Goal: Task Accomplishment & Management: Manage account settings

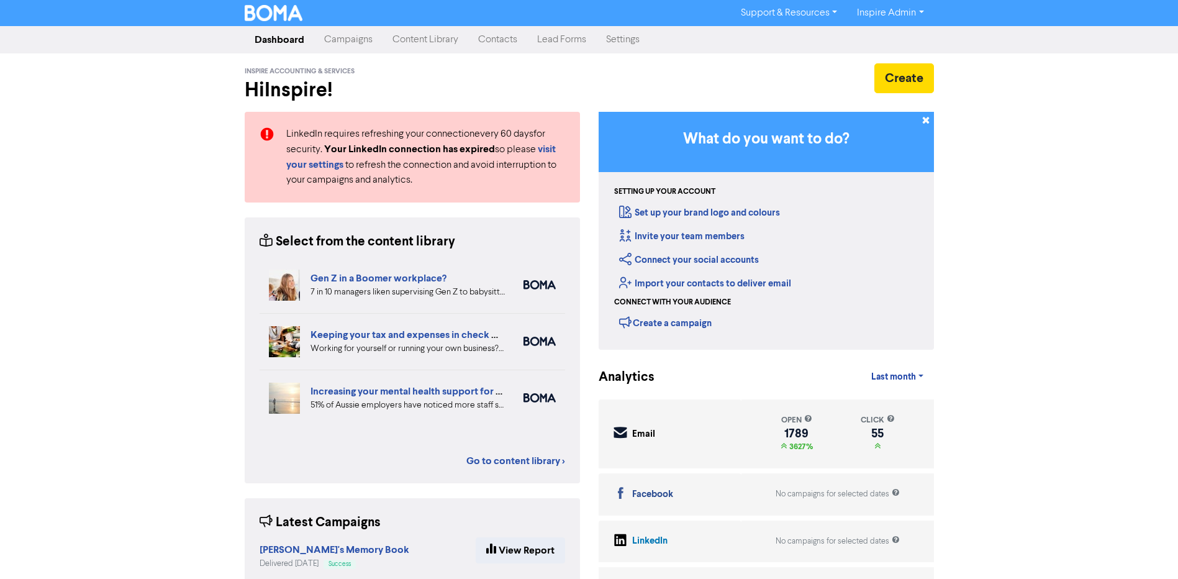
click at [337, 37] on link "Campaigns" at bounding box center [348, 39] width 68 height 25
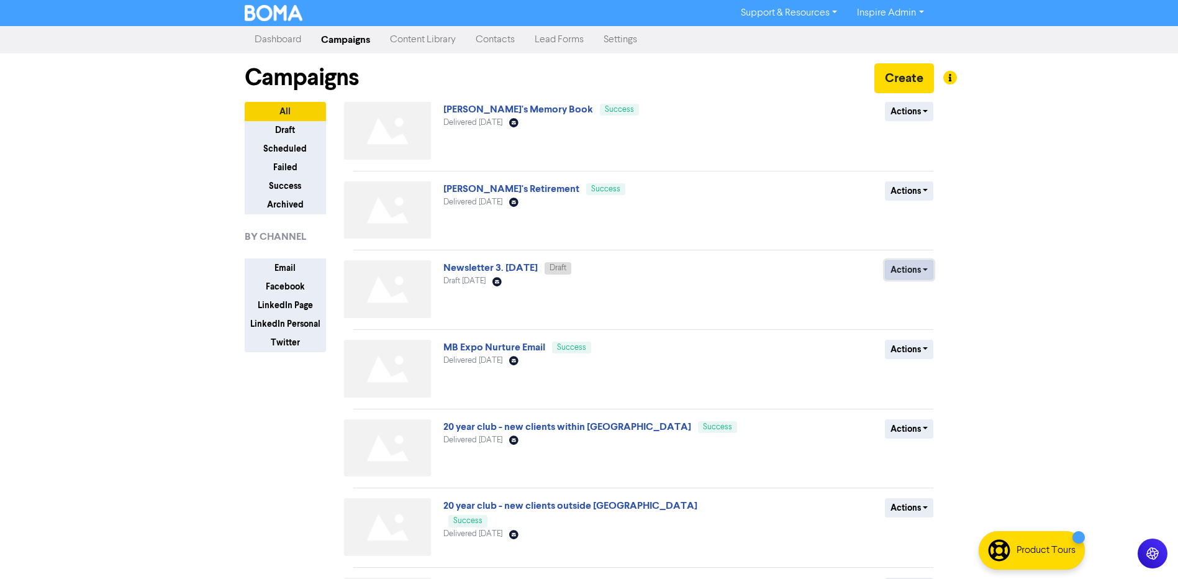
click at [911, 271] on button "Actions" at bounding box center [909, 269] width 49 height 19
click at [921, 316] on button "Duplicate" at bounding box center [935, 316] width 98 height 20
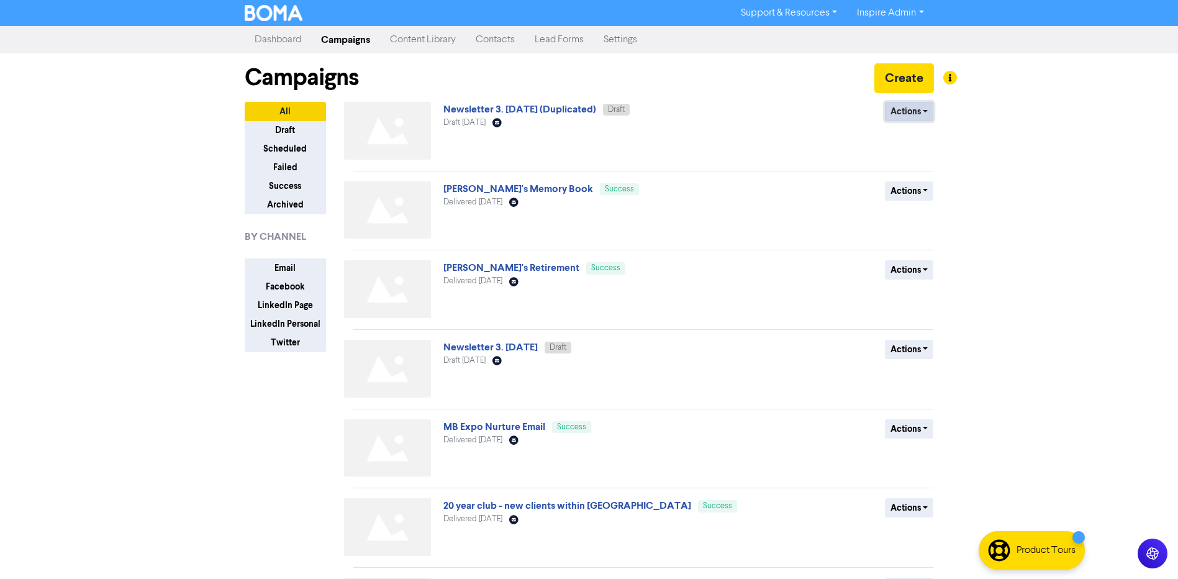
click at [917, 111] on button "Actions" at bounding box center [909, 111] width 49 height 19
click at [919, 179] on button "Rename" at bounding box center [935, 178] width 98 height 20
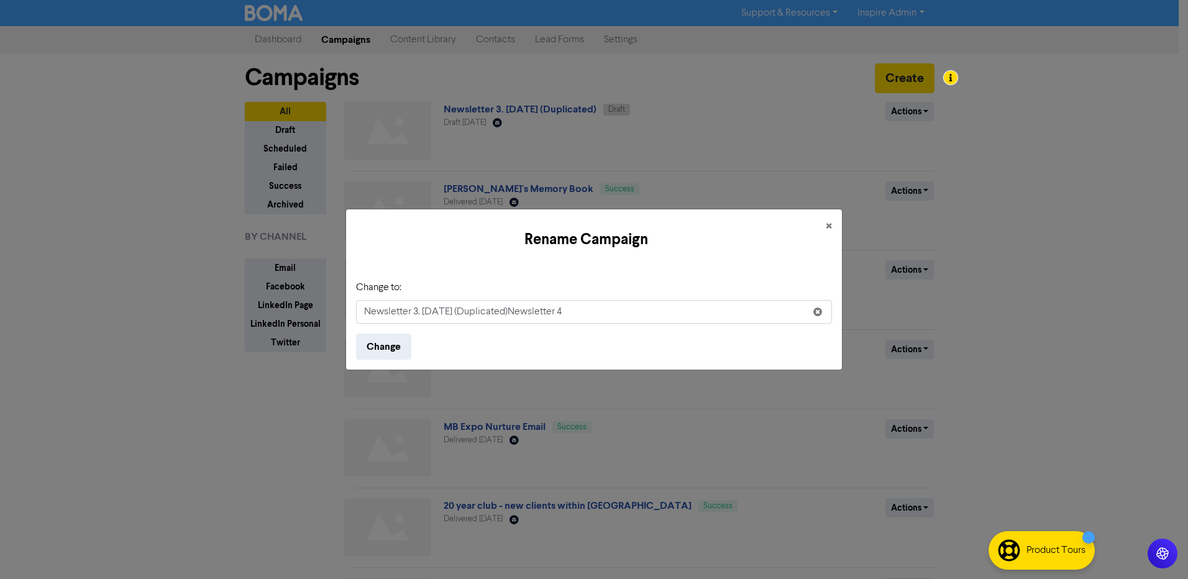
drag, startPoint x: 594, startPoint y: 309, endPoint x: 449, endPoint y: 310, distance: 145.4
click at [449, 310] on input "Newsletter 3. [DATE] (Duplicated)Newsletter 4" at bounding box center [594, 312] width 476 height 24
click at [417, 316] on input "Newsletter 3. [DATE]" at bounding box center [594, 312] width 476 height 24
type input "Newsletter 4. [DATE]"
click at [377, 352] on button "Change" at bounding box center [383, 347] width 55 height 26
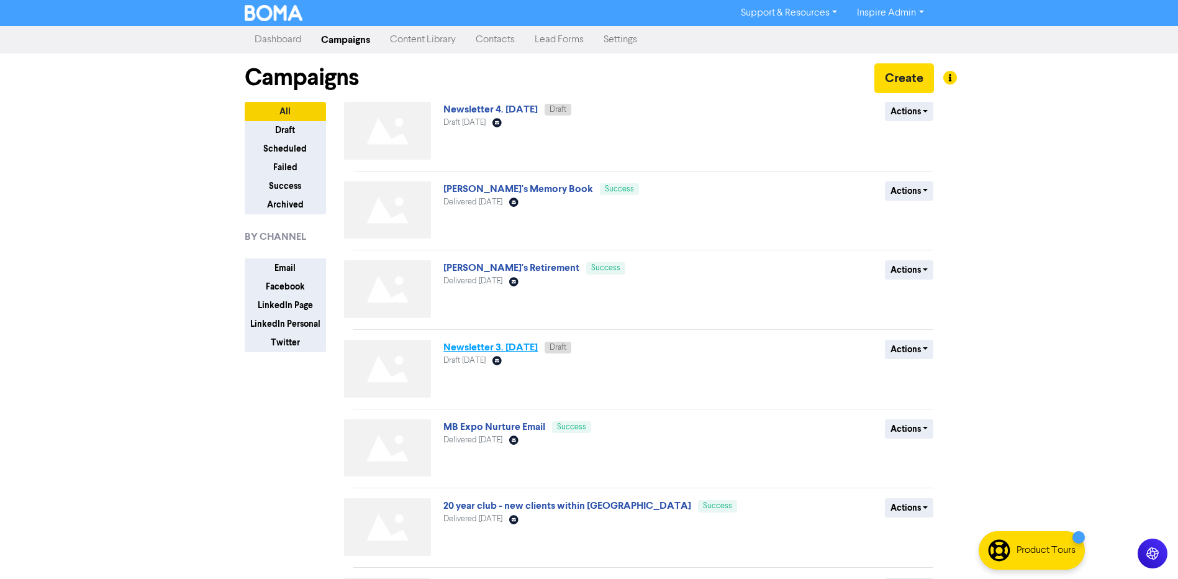
click at [522, 345] on link "Newsletter 3. [DATE]" at bounding box center [491, 347] width 94 height 12
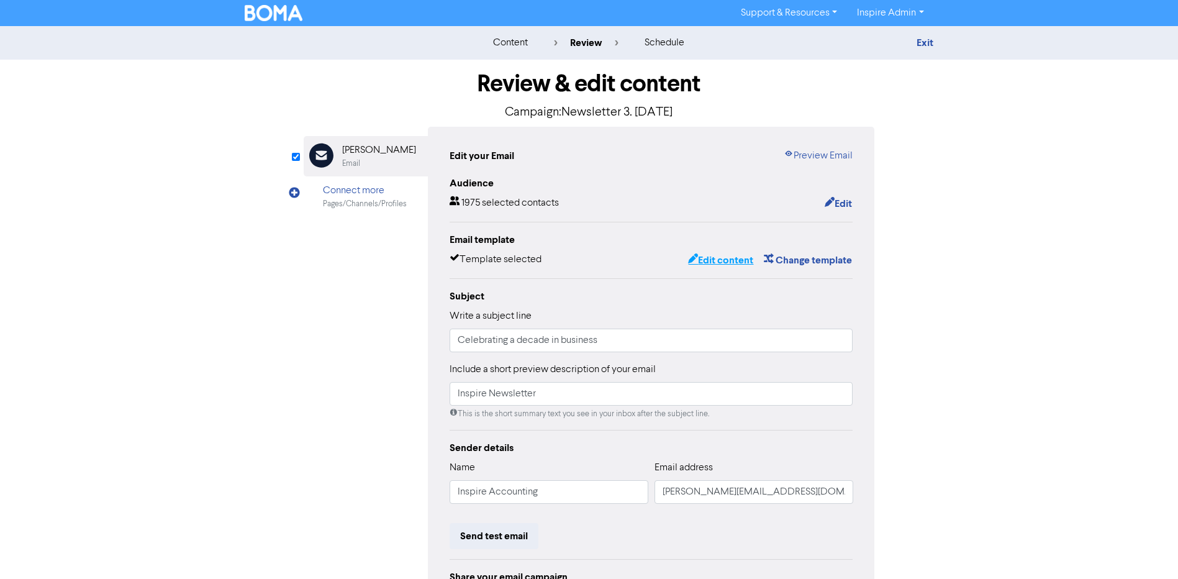
click at [734, 259] on button "Edit content" at bounding box center [721, 260] width 66 height 16
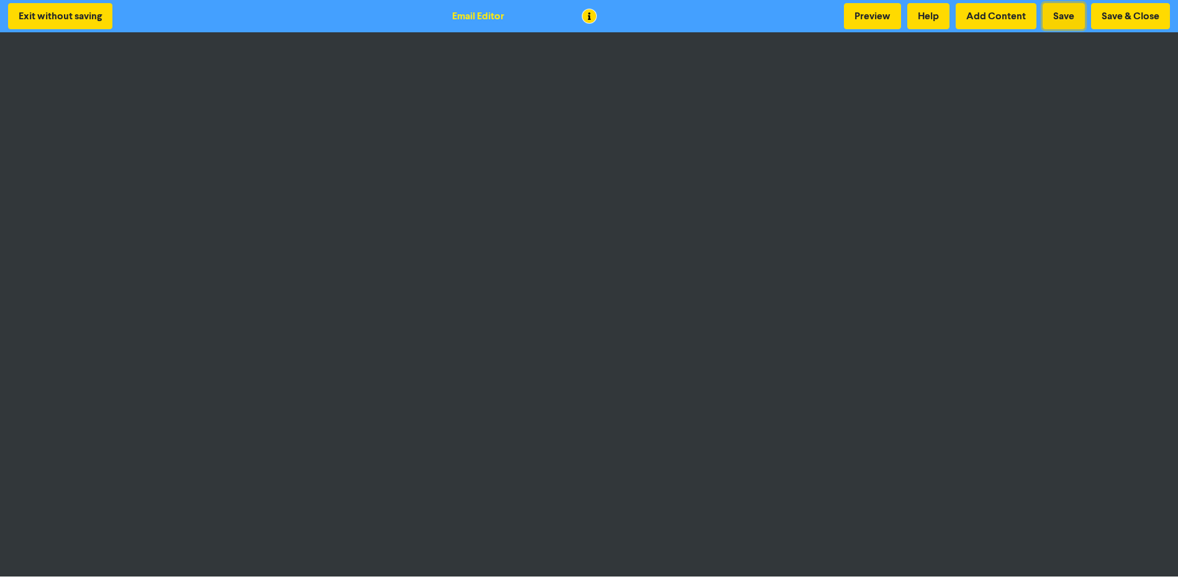
click at [1067, 17] on button "Save" at bounding box center [1064, 16] width 42 height 26
click at [1132, 18] on button "Save & Close" at bounding box center [1131, 16] width 79 height 26
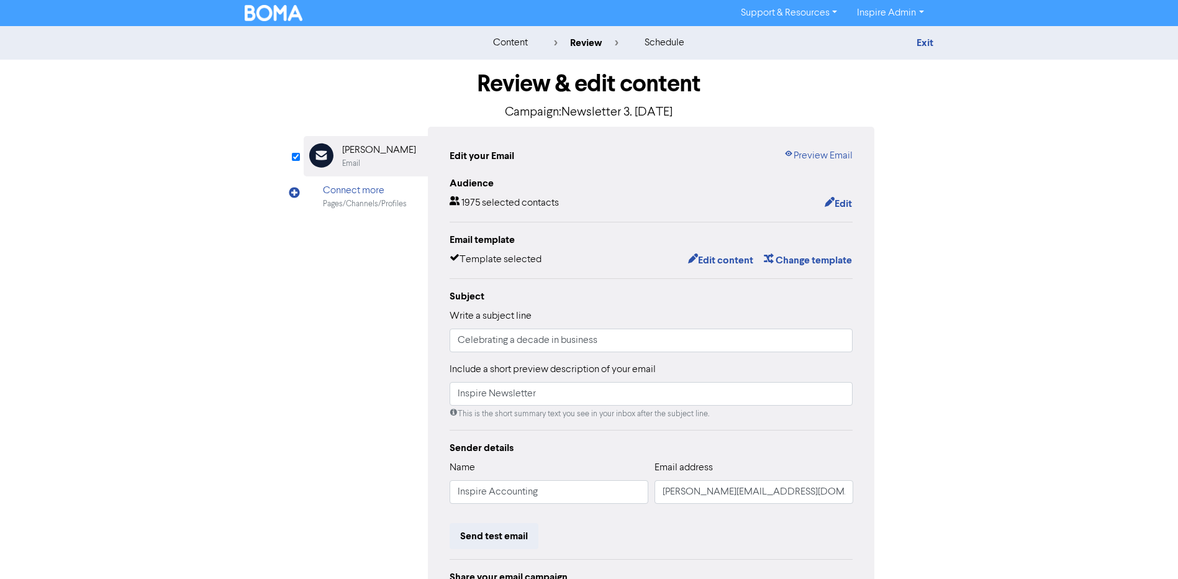
scroll to position [62, 0]
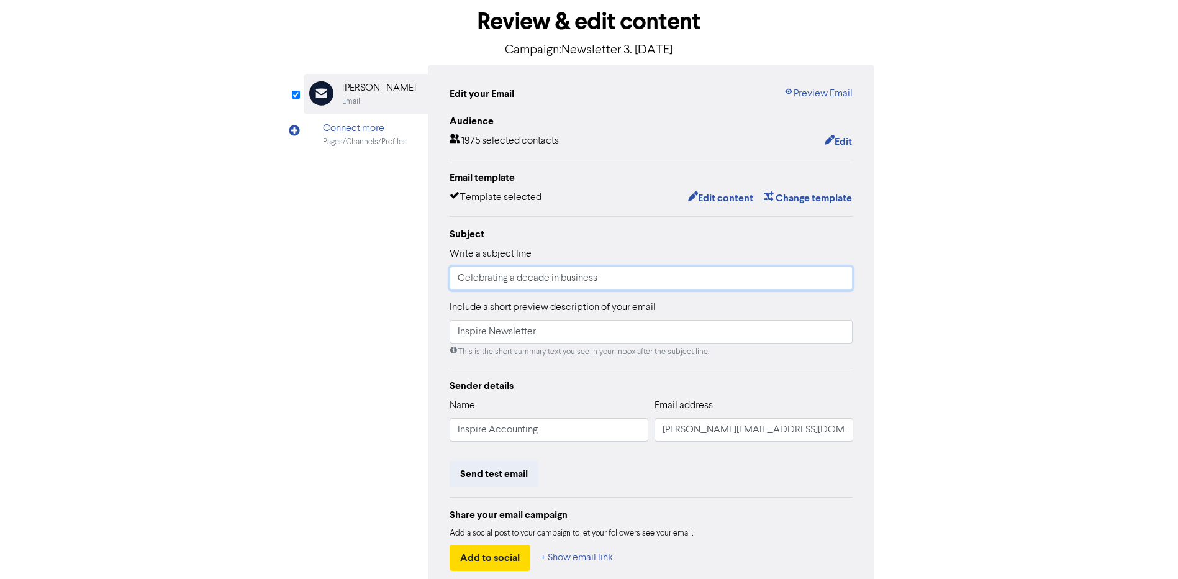
drag, startPoint x: 611, startPoint y: 278, endPoint x: 416, endPoint y: 271, distance: 195.2
click at [416, 271] on div "Email Created with Sketch. [PERSON_NAME] Email Connect more Pages/Channels/Prof…" at bounding box center [590, 329] width 572 height 528
type input "Post EOFY Mistakes to avoid"
click at [489, 333] on input "Inspire Newsletter" at bounding box center [652, 332] width 404 height 24
drag, startPoint x: 543, startPoint y: 338, endPoint x: 434, endPoint y: 336, distance: 109.4
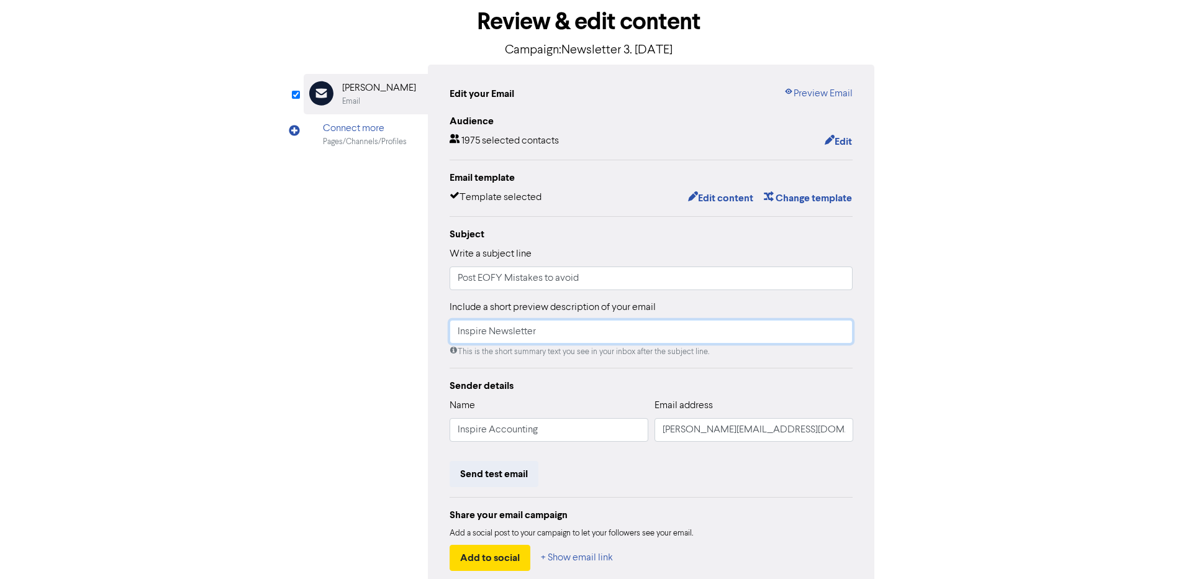
click at [434, 336] on div "Edit your Email Preview Email Audience 1975 selected contacts Edit Email templa…" at bounding box center [651, 329] width 447 height 528
click at [590, 329] on input "Inspire Newsletter" at bounding box center [652, 332] width 404 height 24
drag, startPoint x: 572, startPoint y: 333, endPoint x: 492, endPoint y: 334, distance: 79.5
click at [492, 334] on input "Inspire Newsletter" at bounding box center [652, 332] width 404 height 24
click at [531, 333] on input "Inspire Insights Delivered straight to you rinbox" at bounding box center [652, 332] width 404 height 24
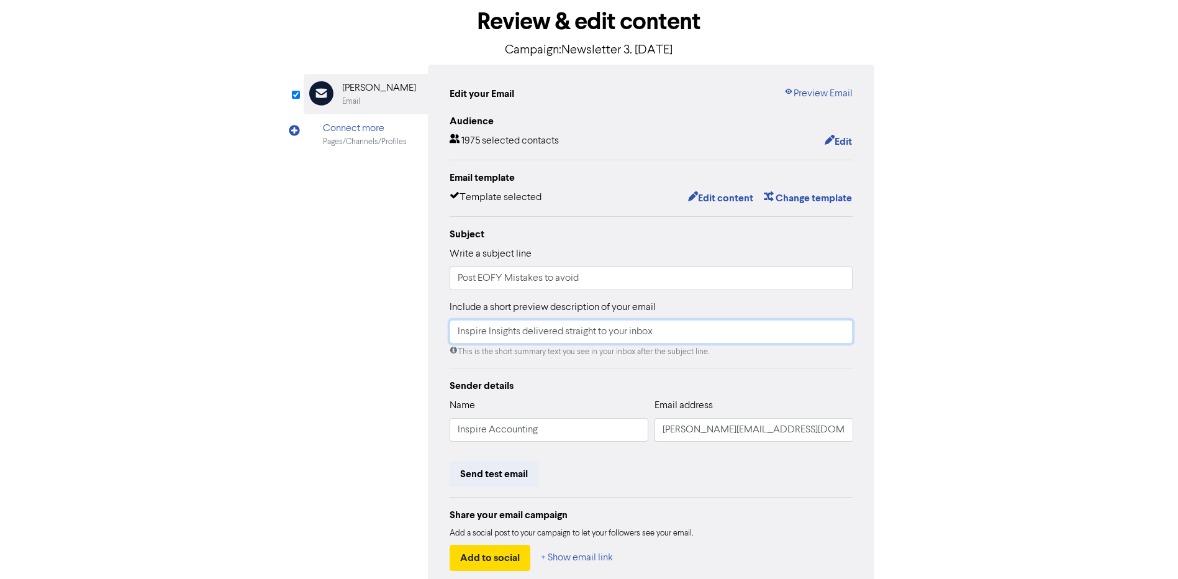
click at [706, 344] on input "Inspire Insights delivered straight to your inbox" at bounding box center [652, 332] width 404 height 24
drag, startPoint x: 680, startPoint y: 332, endPoint x: 434, endPoint y: 333, distance: 246.0
click at [434, 333] on div "Edit your Email Preview Email Audience 1975 selected contacts Edit Email templa…" at bounding box center [651, 329] width 447 height 528
type input "Post EOFY Mistakes to avoid inside"
drag, startPoint x: 598, startPoint y: 285, endPoint x: 448, endPoint y: 283, distance: 149.7
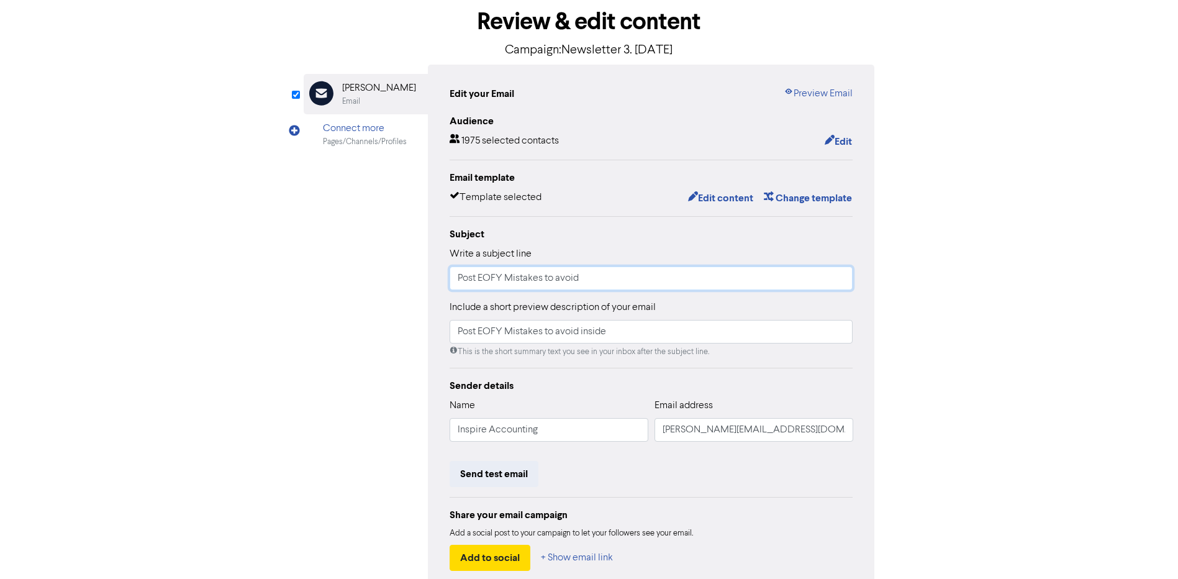
click at [448, 283] on div "Edit your Email Preview Email Audience 1975 selected contacts Edit Email templa…" at bounding box center [651, 329] width 447 height 528
paste input "Inspire Insights delivered straight to your inbox"
type input "Inspire Insights delivered straight to your inbox"
click at [517, 468] on button "Send test email" at bounding box center [494, 474] width 89 height 26
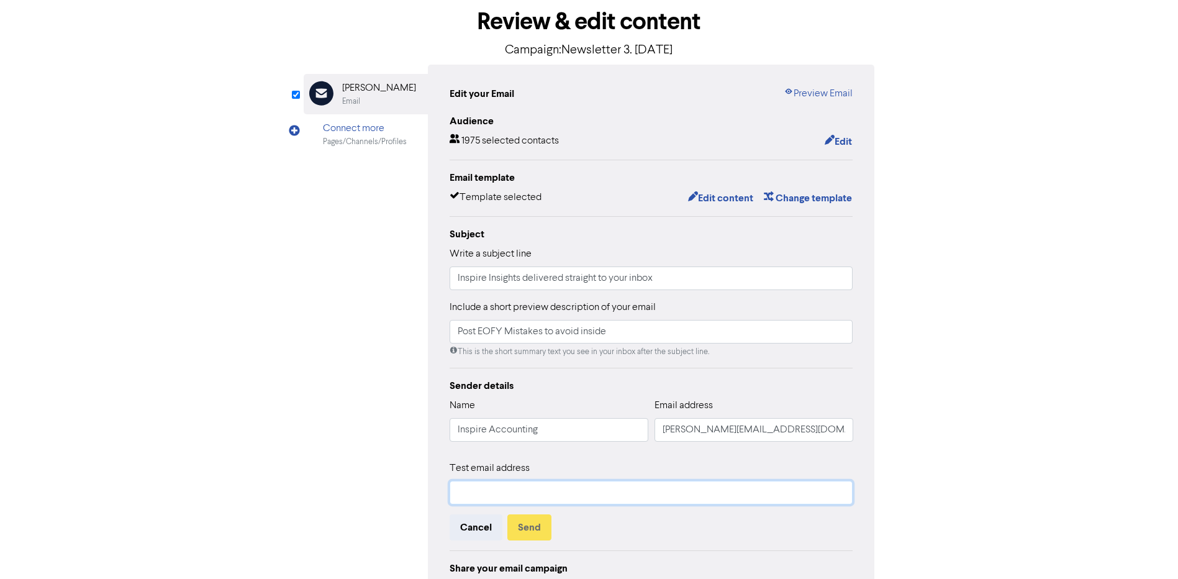
click at [517, 489] on input "text" at bounding box center [652, 493] width 404 height 24
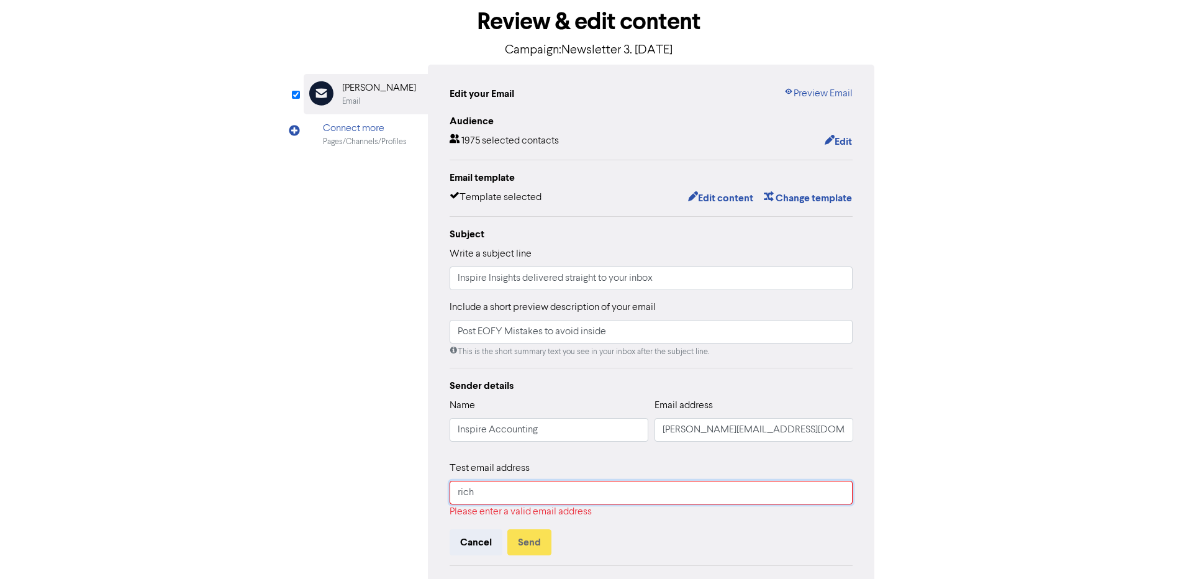
type input "[PERSON_NAME][EMAIL_ADDRESS][DOMAIN_NAME]"
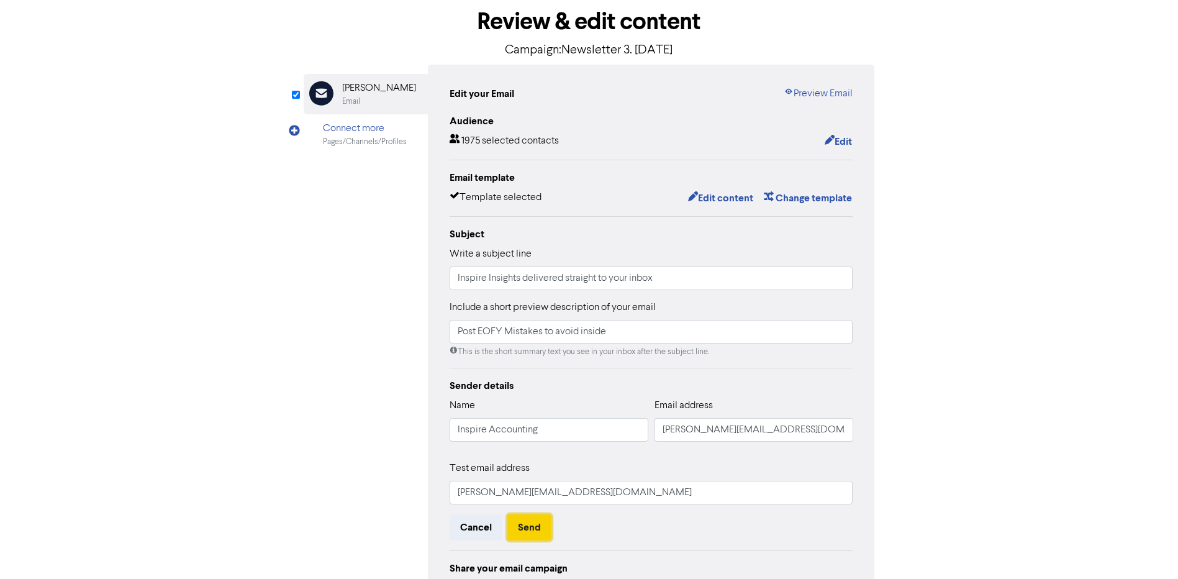
click at [528, 532] on button "Send" at bounding box center [530, 527] width 44 height 26
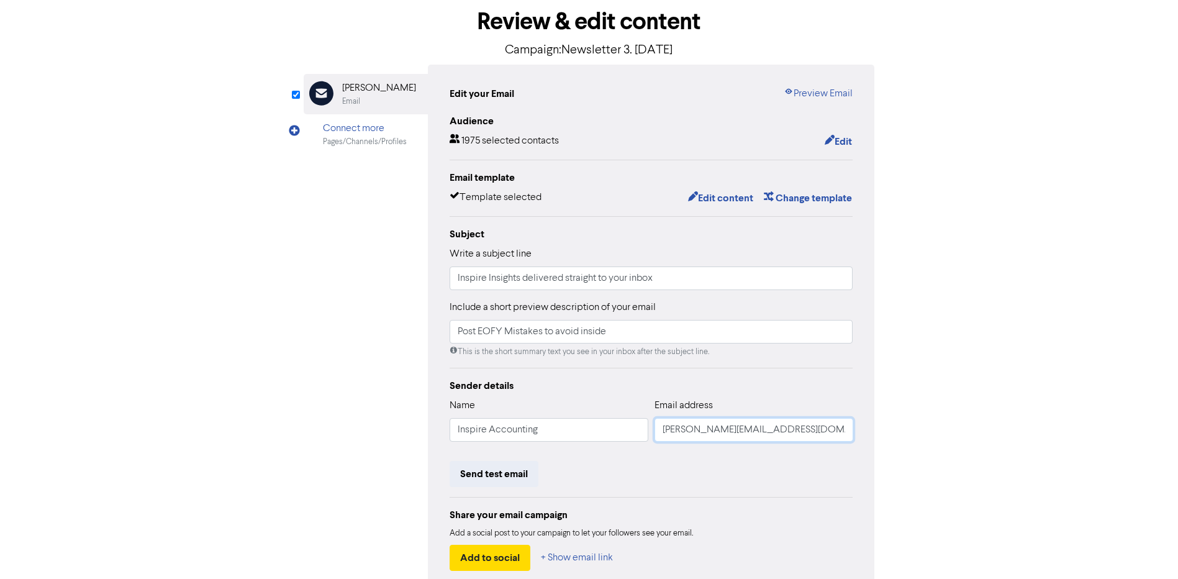
drag, startPoint x: 692, startPoint y: 433, endPoint x: 646, endPoint y: 429, distance: 46.1
click at [646, 429] on div "Name Inspire Accounting Email address [PERSON_NAME][EMAIL_ADDRESS][DOMAIN_NAME]…" at bounding box center [652, 424] width 404 height 53
type input "[EMAIL_ADDRESS][DOMAIN_NAME]"
click at [744, 493] on div "Sender details Name Inspire Accounting Email address [EMAIL_ADDRESS][DOMAIN_NAM…" at bounding box center [652, 474] width 404 height 193
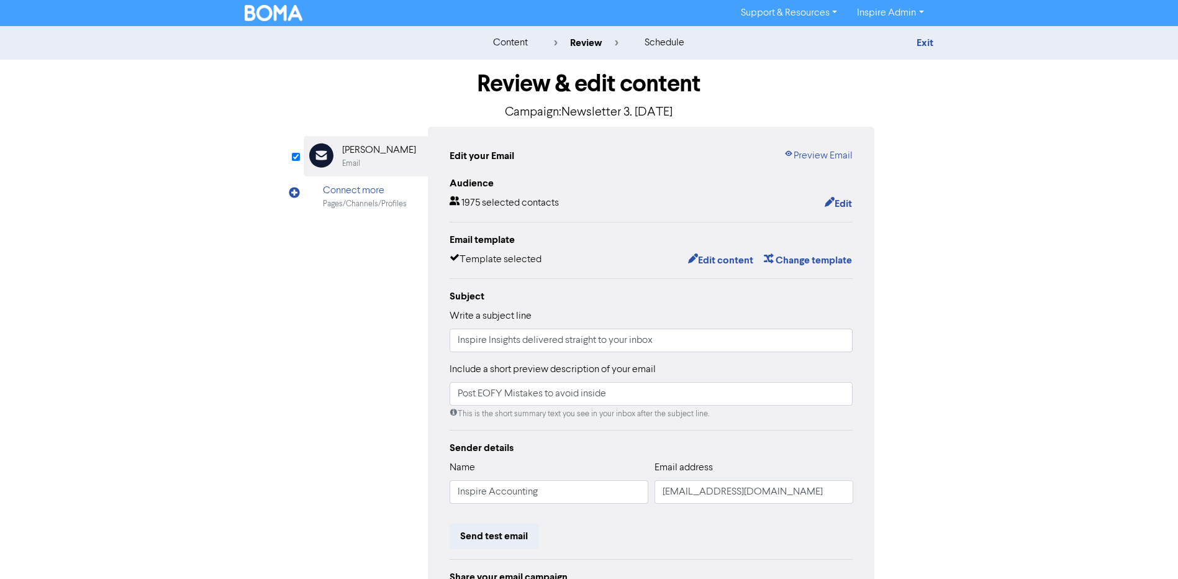
click at [286, 7] on img at bounding box center [274, 13] width 58 height 16
